Goal: Task Accomplishment & Management: Use online tool/utility

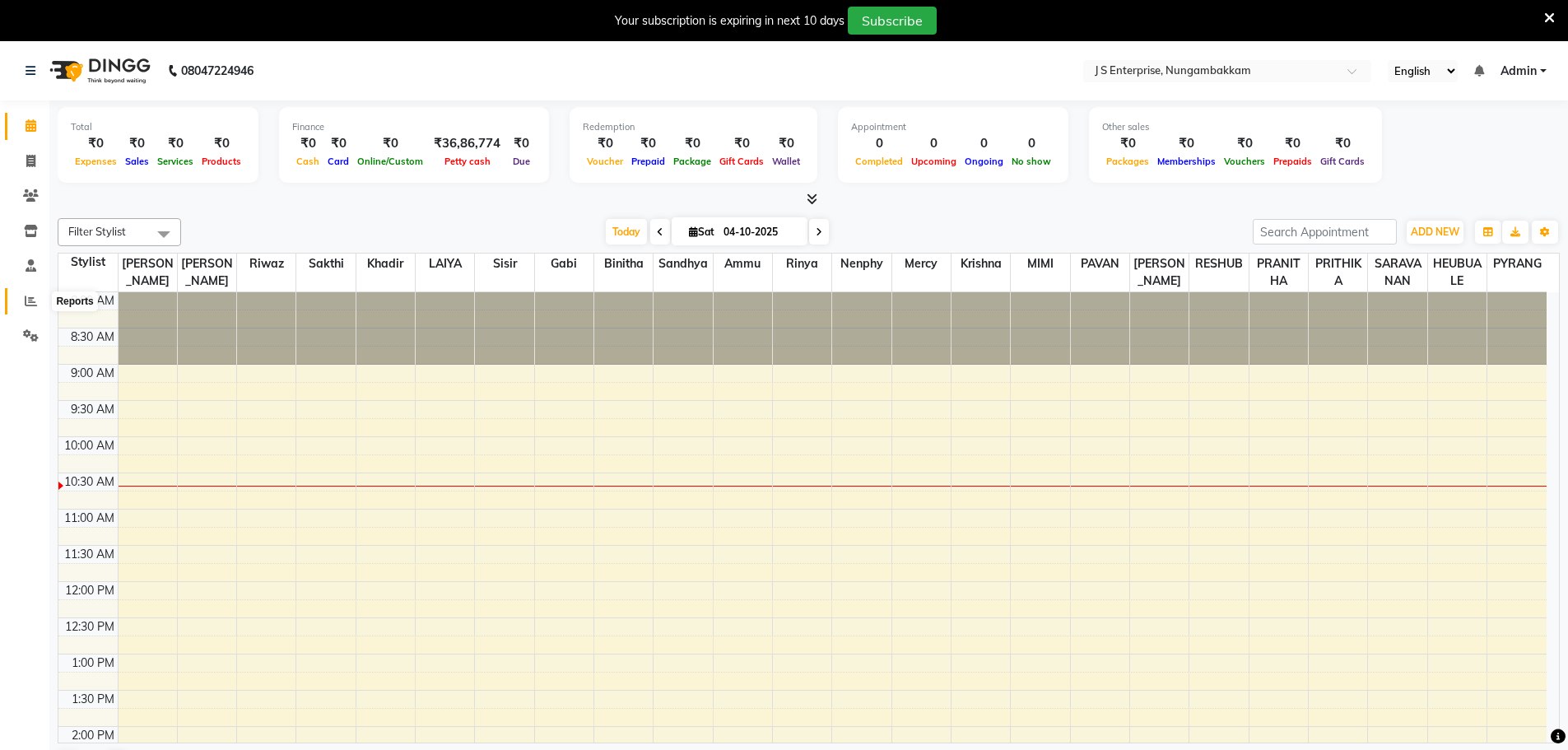
click at [32, 303] on icon at bounding box center [31, 301] width 13 height 13
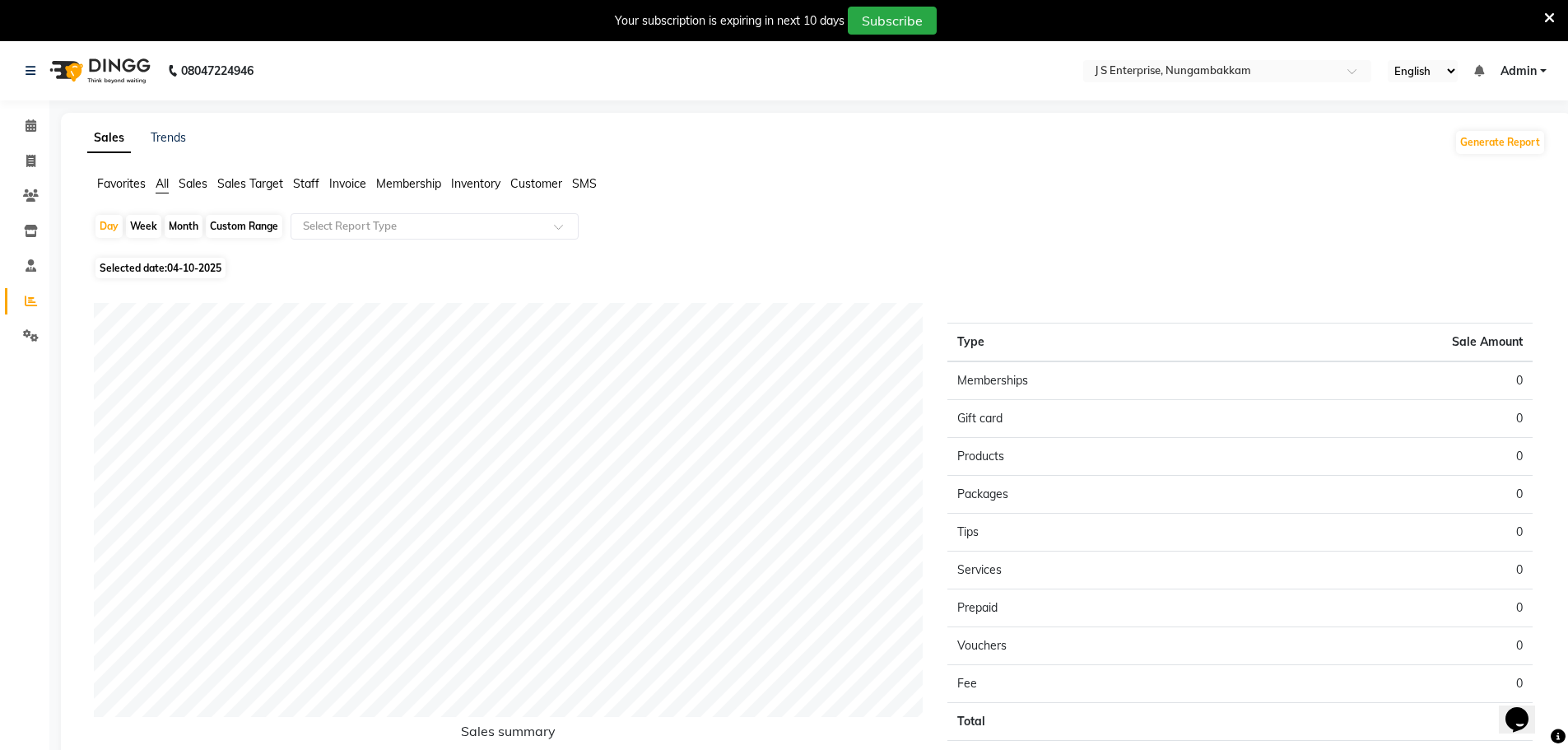
click at [308, 181] on span "Staff" at bounding box center [306, 184] width 27 height 15
click at [335, 233] on input "text" at bounding box center [418, 226] width 237 height 17
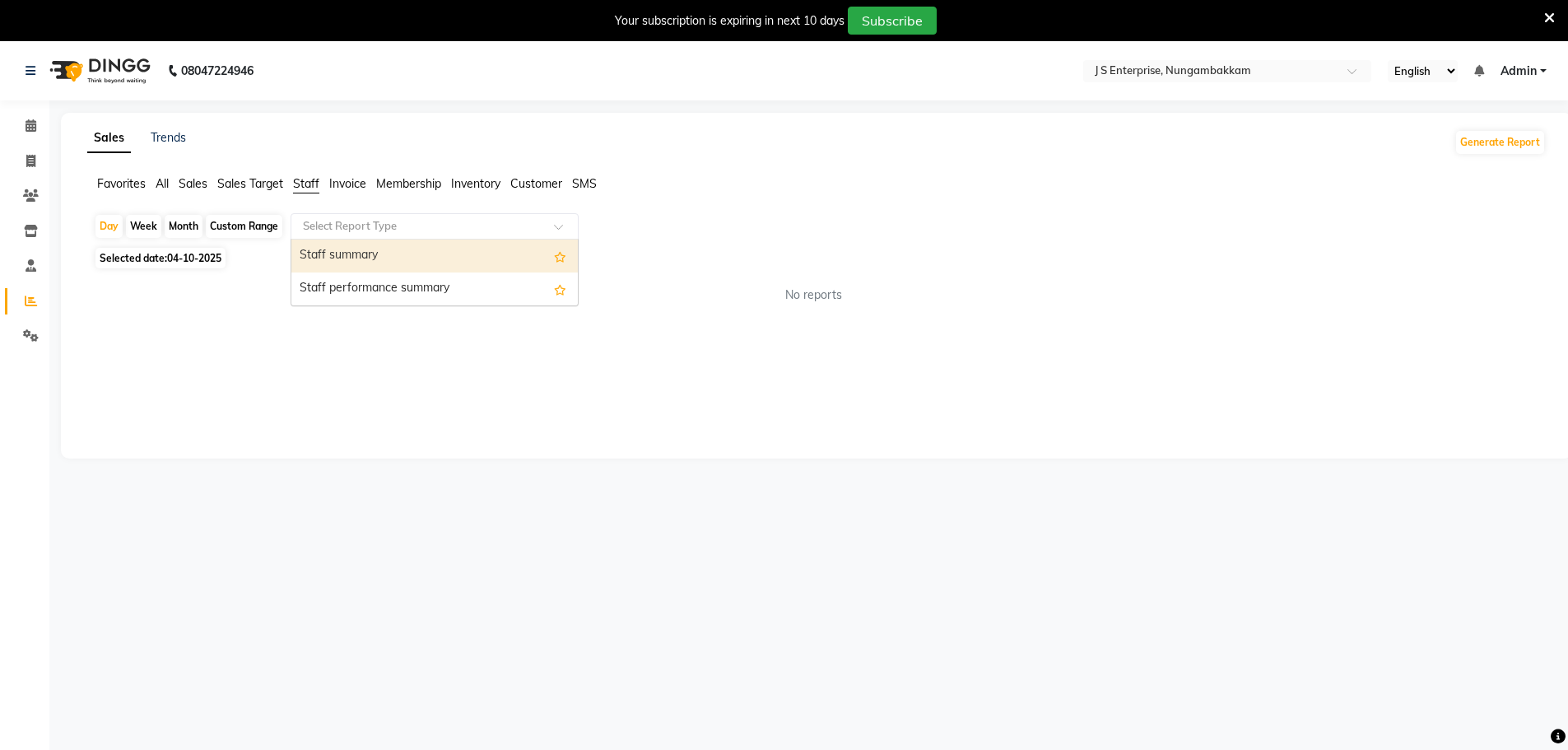
click at [345, 251] on div "Staff summary" at bounding box center [434, 256] width 286 height 33
click at [200, 253] on span "04-10-2025" at bounding box center [194, 258] width 54 height 13
select select "10"
select select "2025"
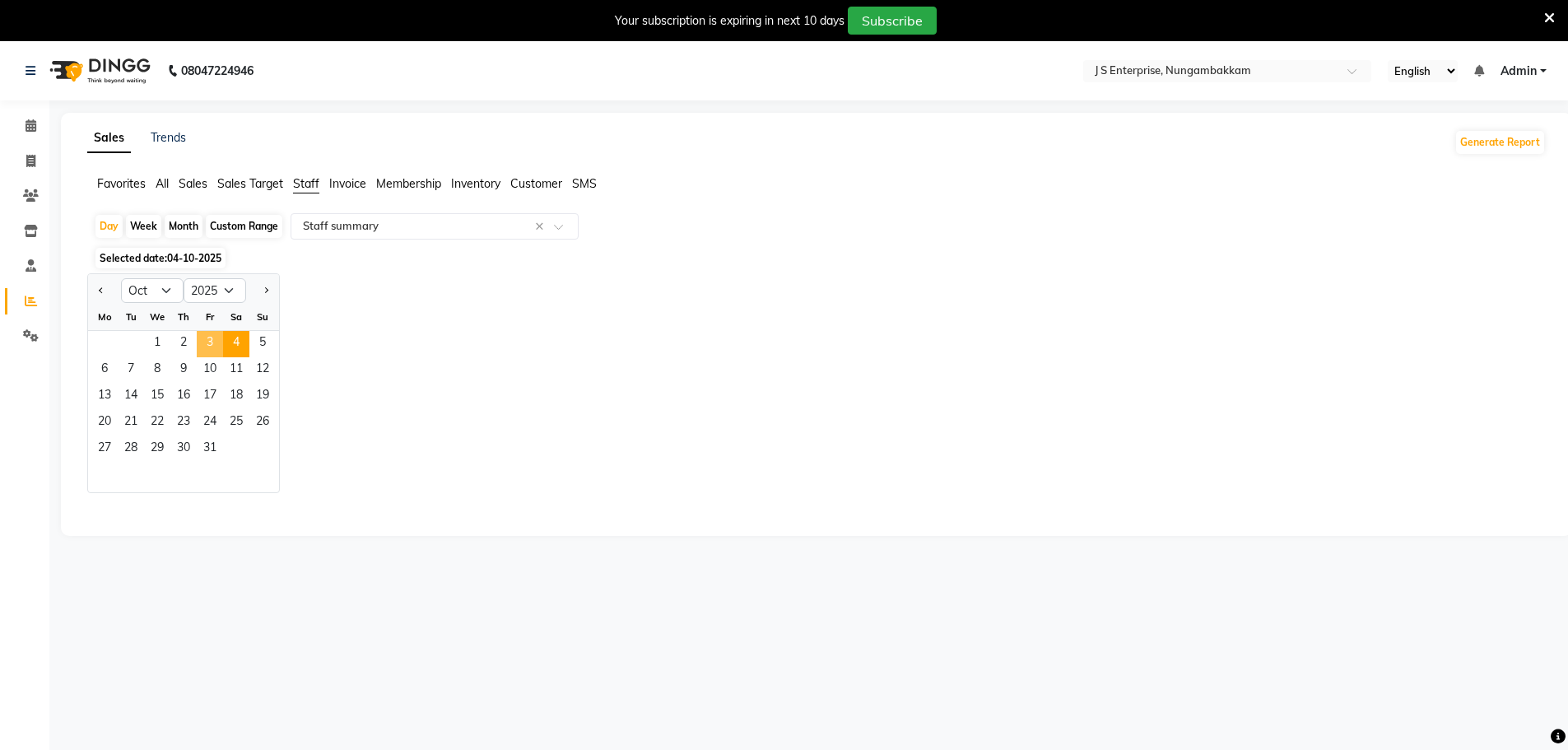
click at [210, 347] on span "3" at bounding box center [210, 344] width 27 height 27
select select "csv"
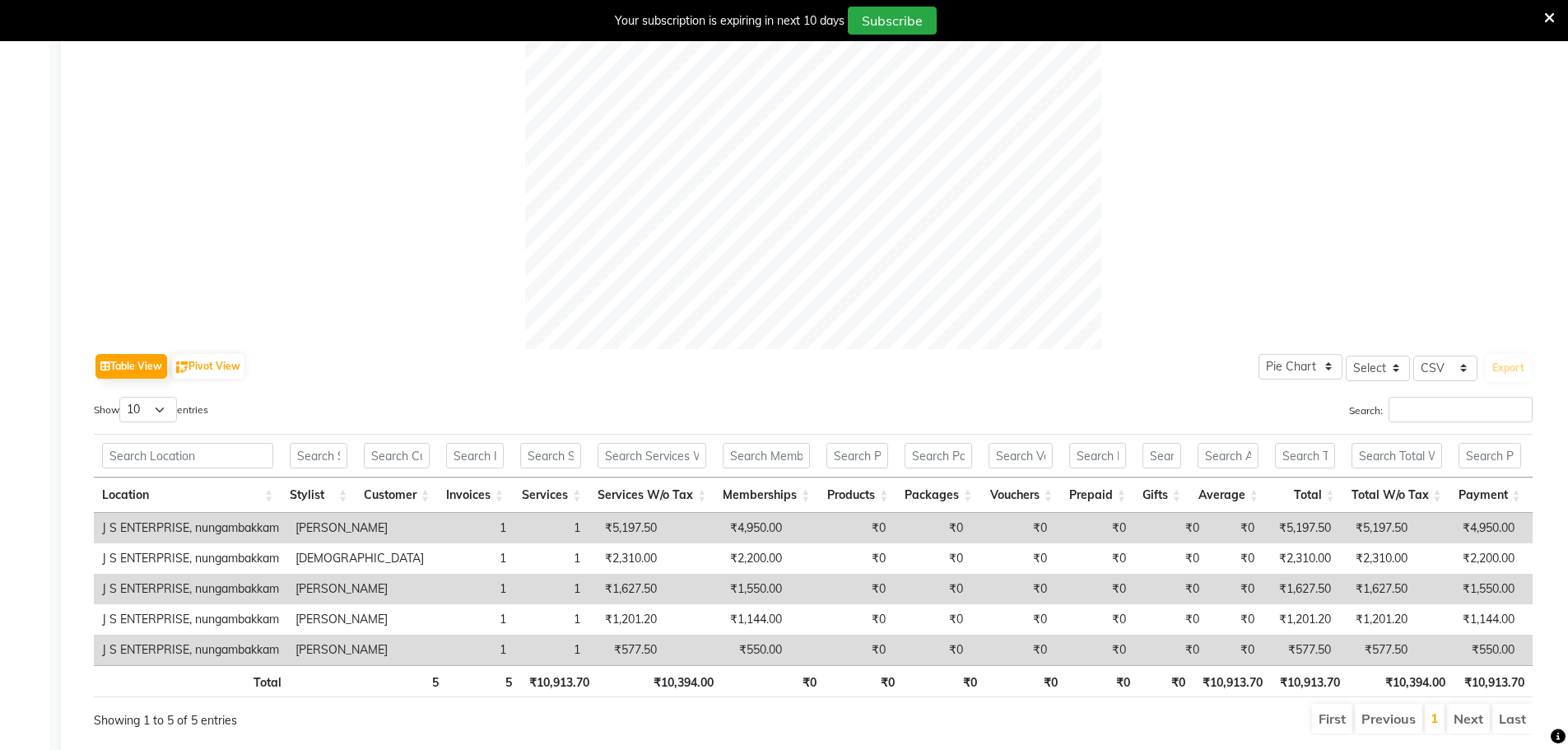
scroll to position [598, 0]
